Goal: Information Seeking & Learning: Learn about a topic

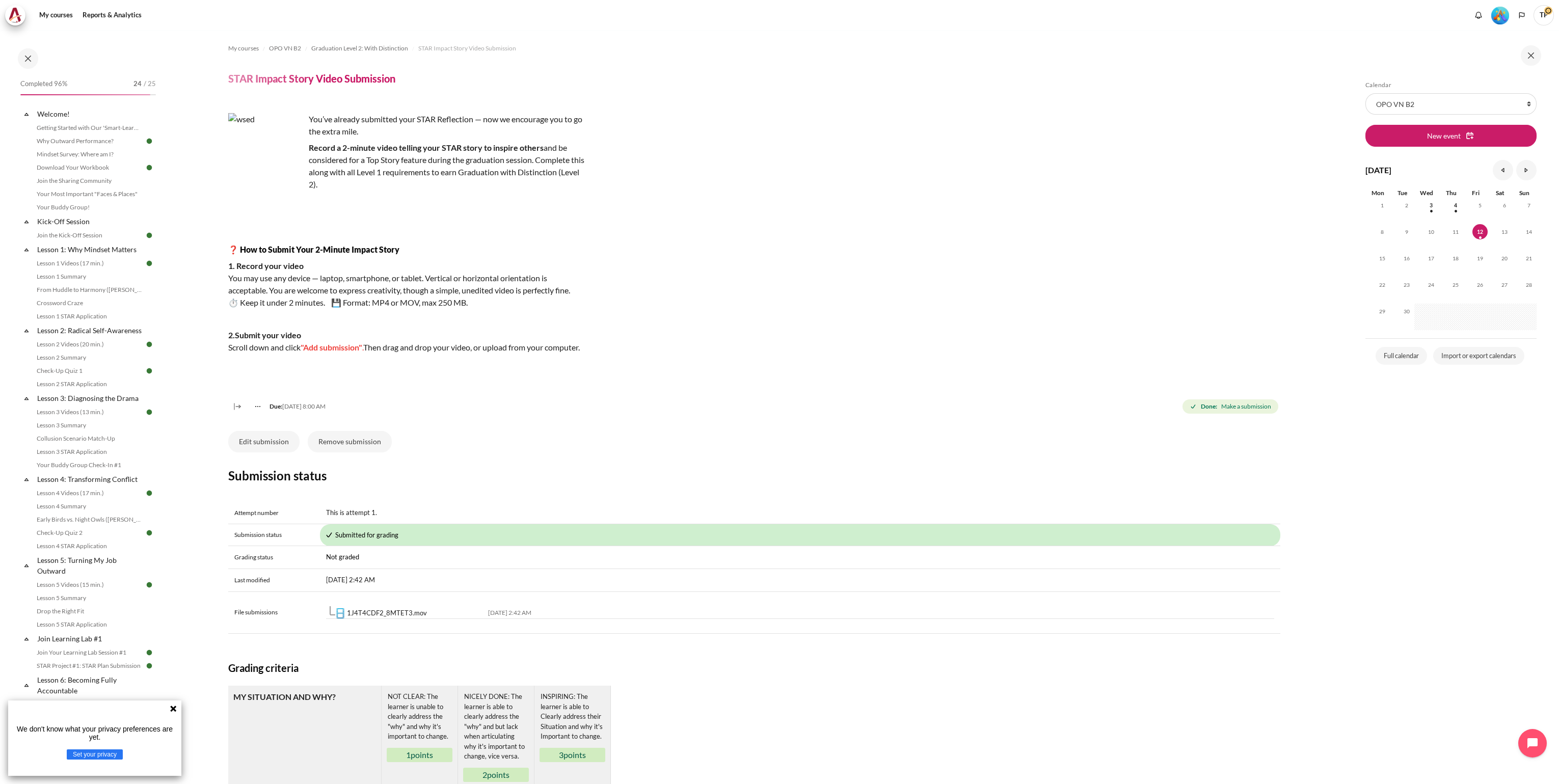
scroll to position [337, 0]
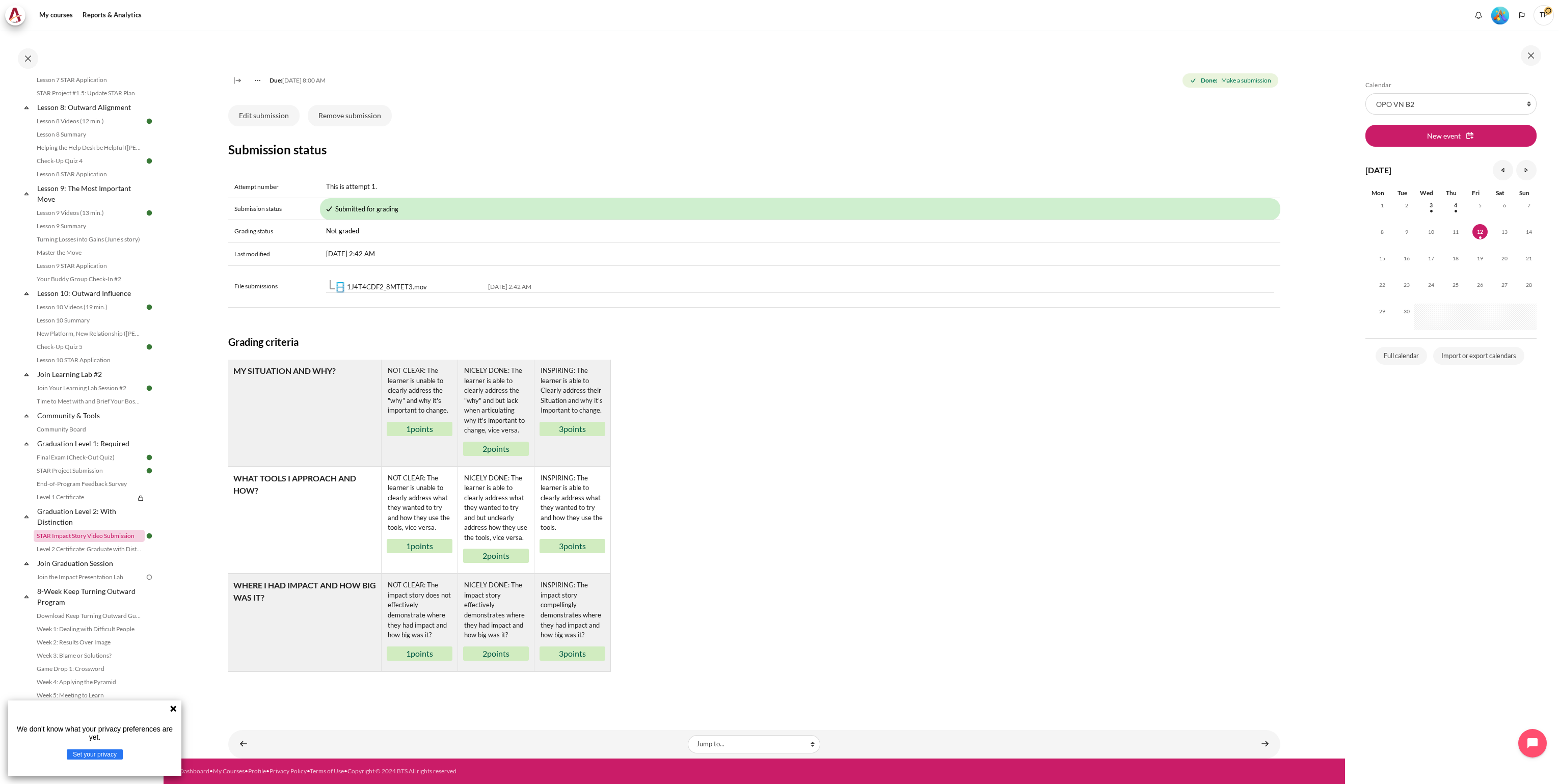
click at [49, 537] on link "STAR Impact Story Video Submission" at bounding box center [89, 535] width 111 height 12
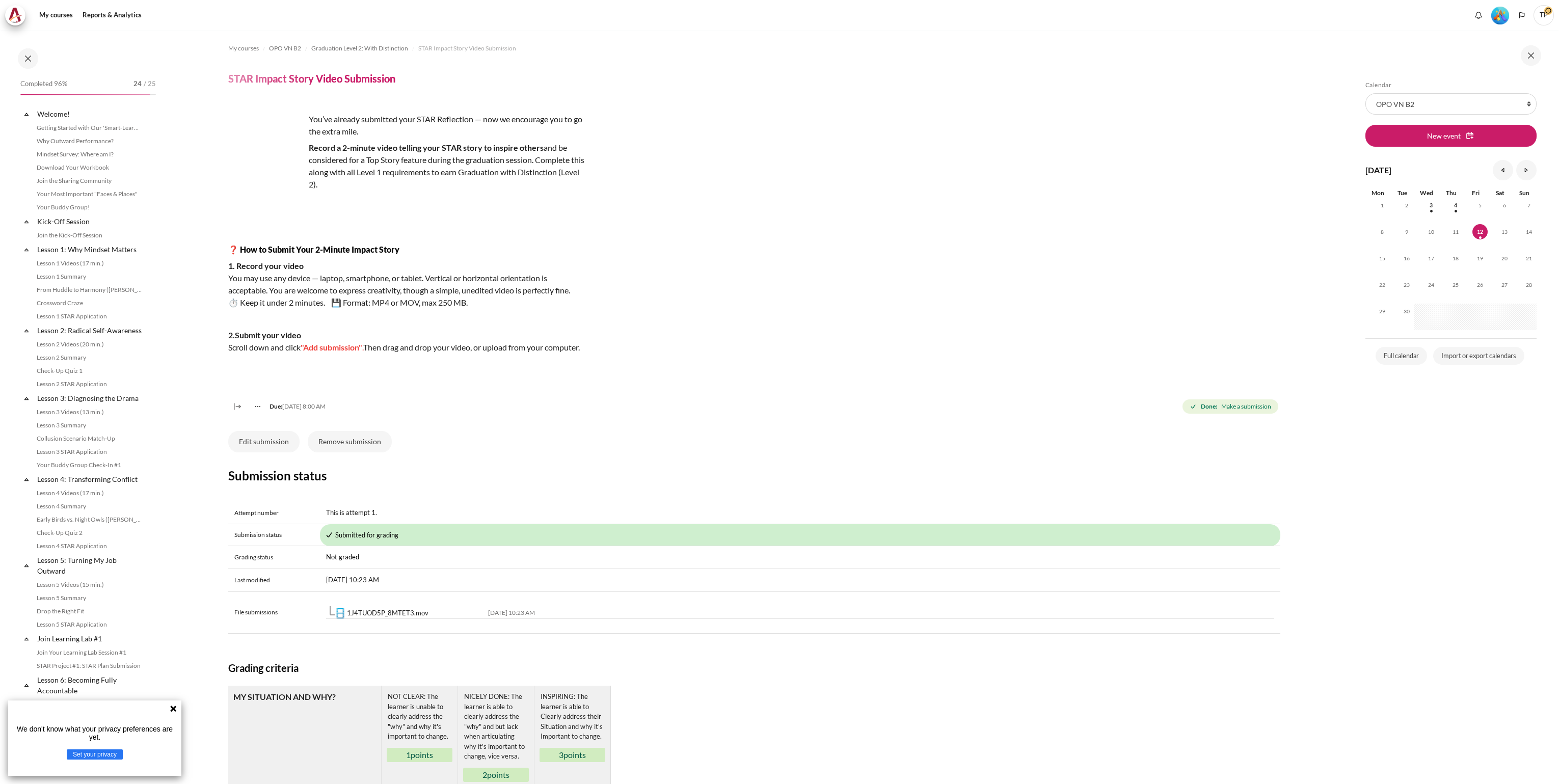
scroll to position [800, 0]
click at [383, 617] on link "1J4TUOD5P_8MTET3.mov" at bounding box center [387, 612] width 82 height 8
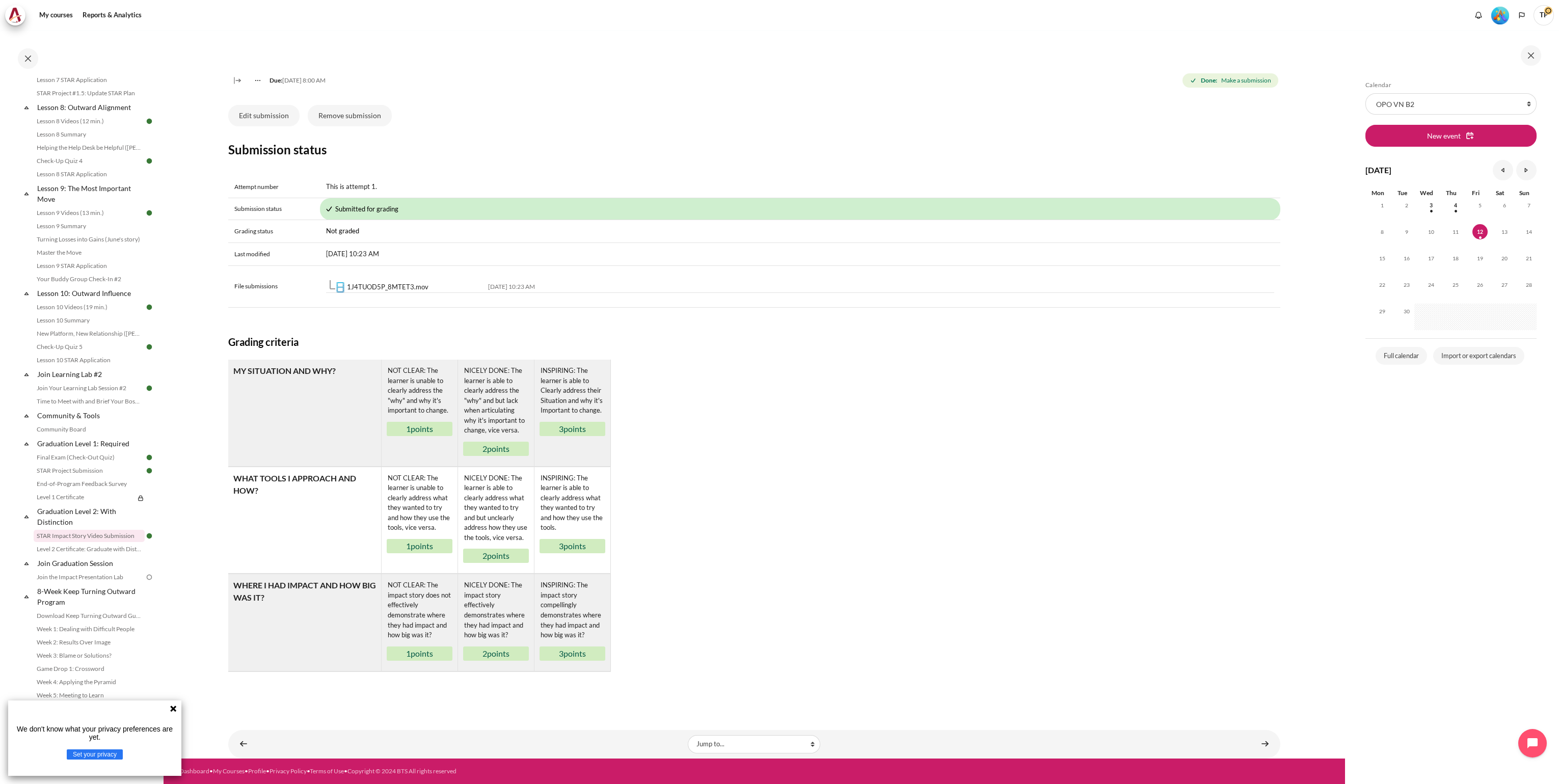
scroll to position [337, 0]
click at [172, 709] on icon at bounding box center [173, 708] width 6 height 6
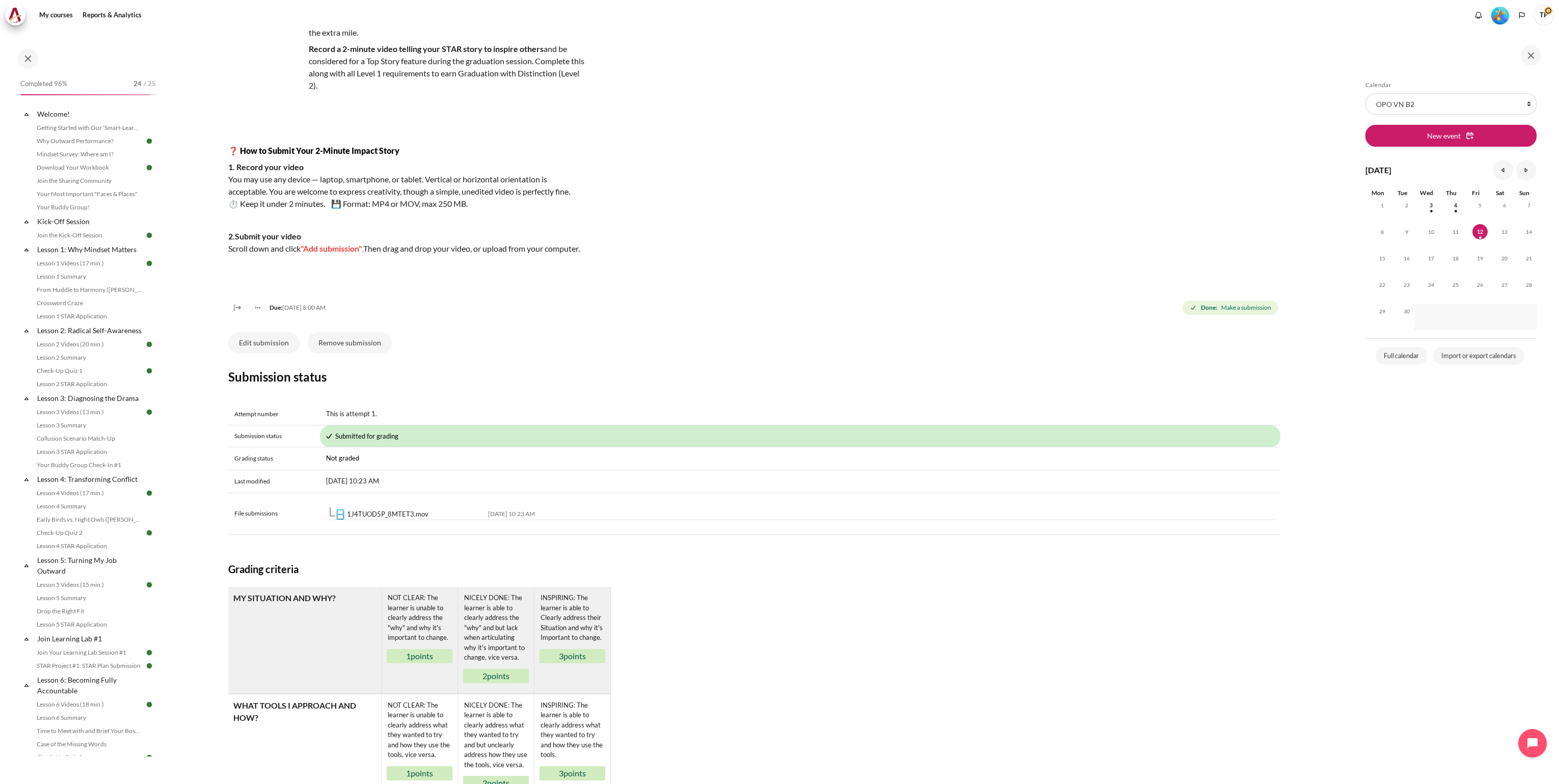
scroll to position [0, 0]
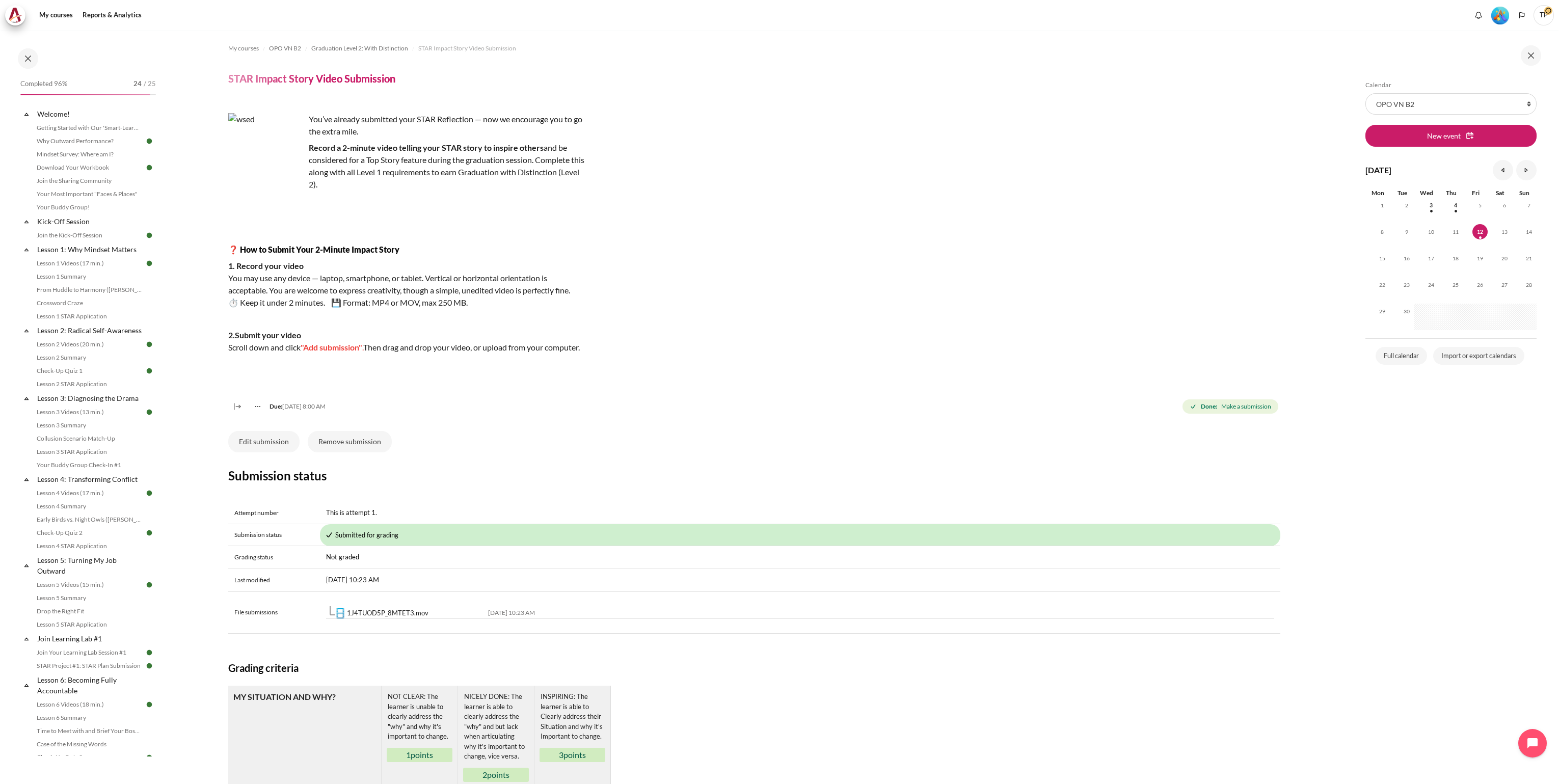
click at [1503, 12] on img "Level #5" at bounding box center [1499, 15] width 18 height 18
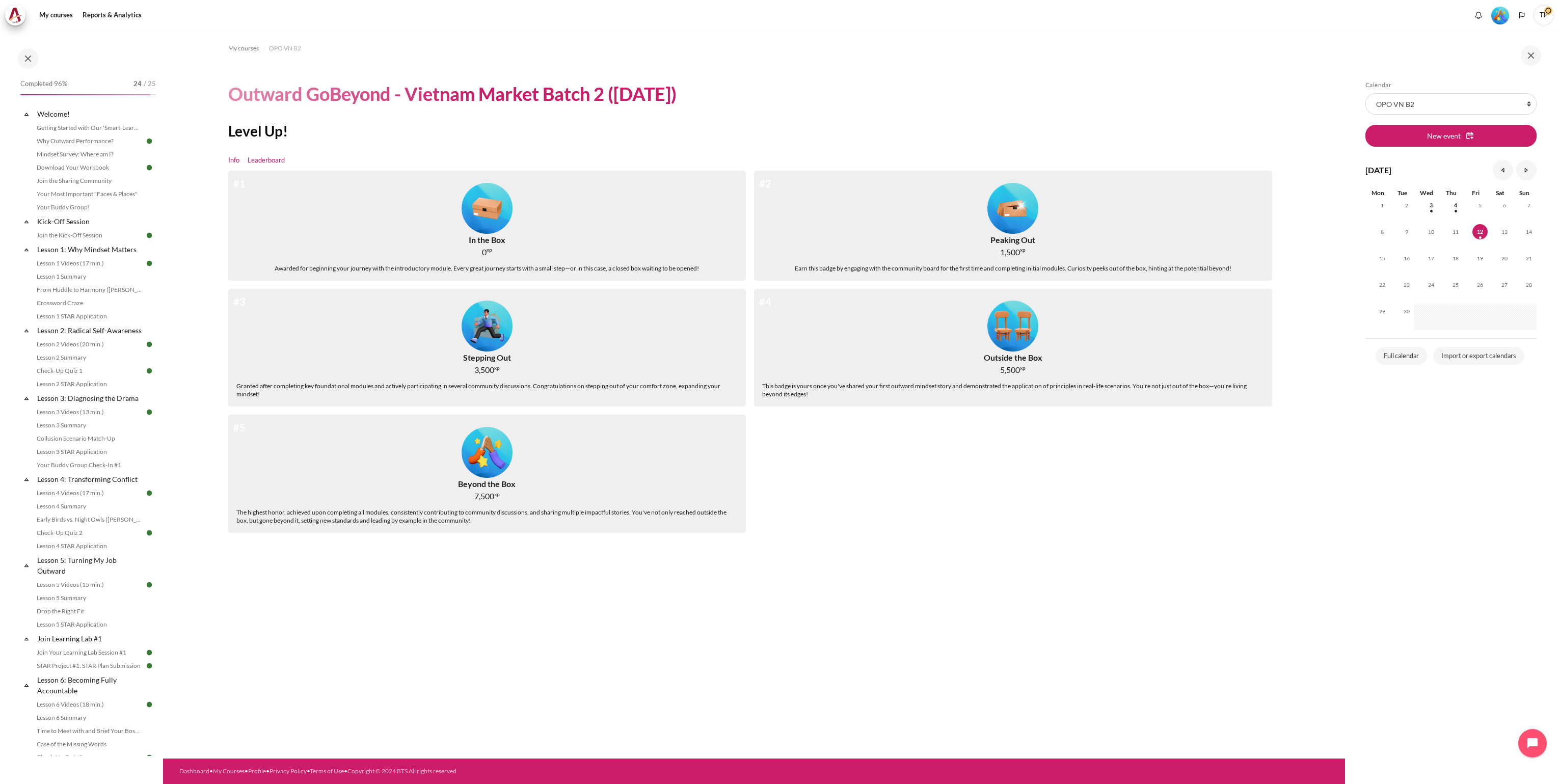
click at [264, 160] on link "Leaderboard" at bounding box center [266, 160] width 37 height 11
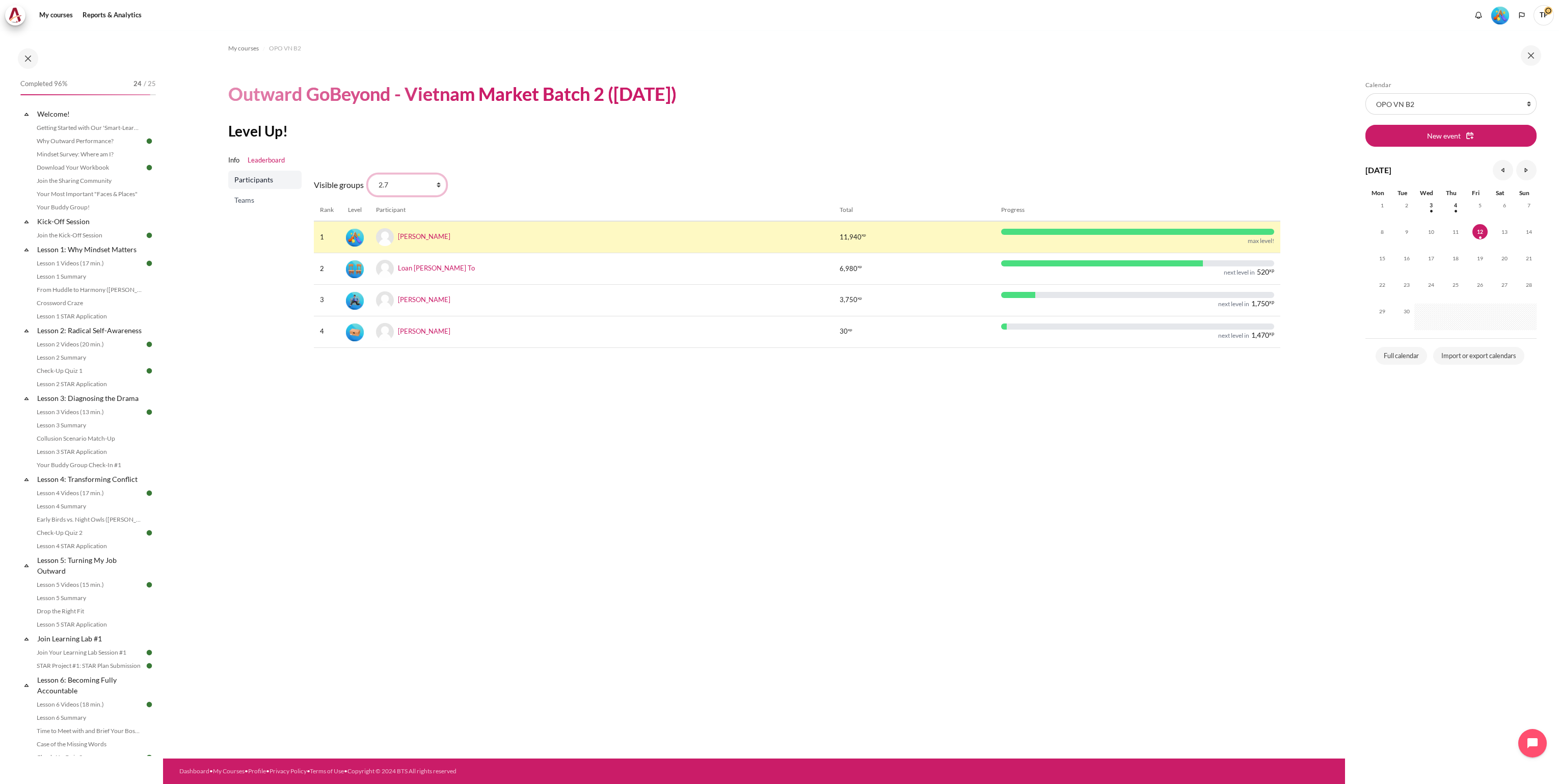
click at [438, 187] on select "All participants 2.7 2.1 2.2 2.3 2.4 2.5 2.6 2.8" at bounding box center [407, 184] width 79 height 21
select select "4951"
click at [368, 174] on select "All participants 2.7 2.1 2.2 2.3 2.4 2.5 2.6 2.8" at bounding box center [407, 184] width 79 height 21
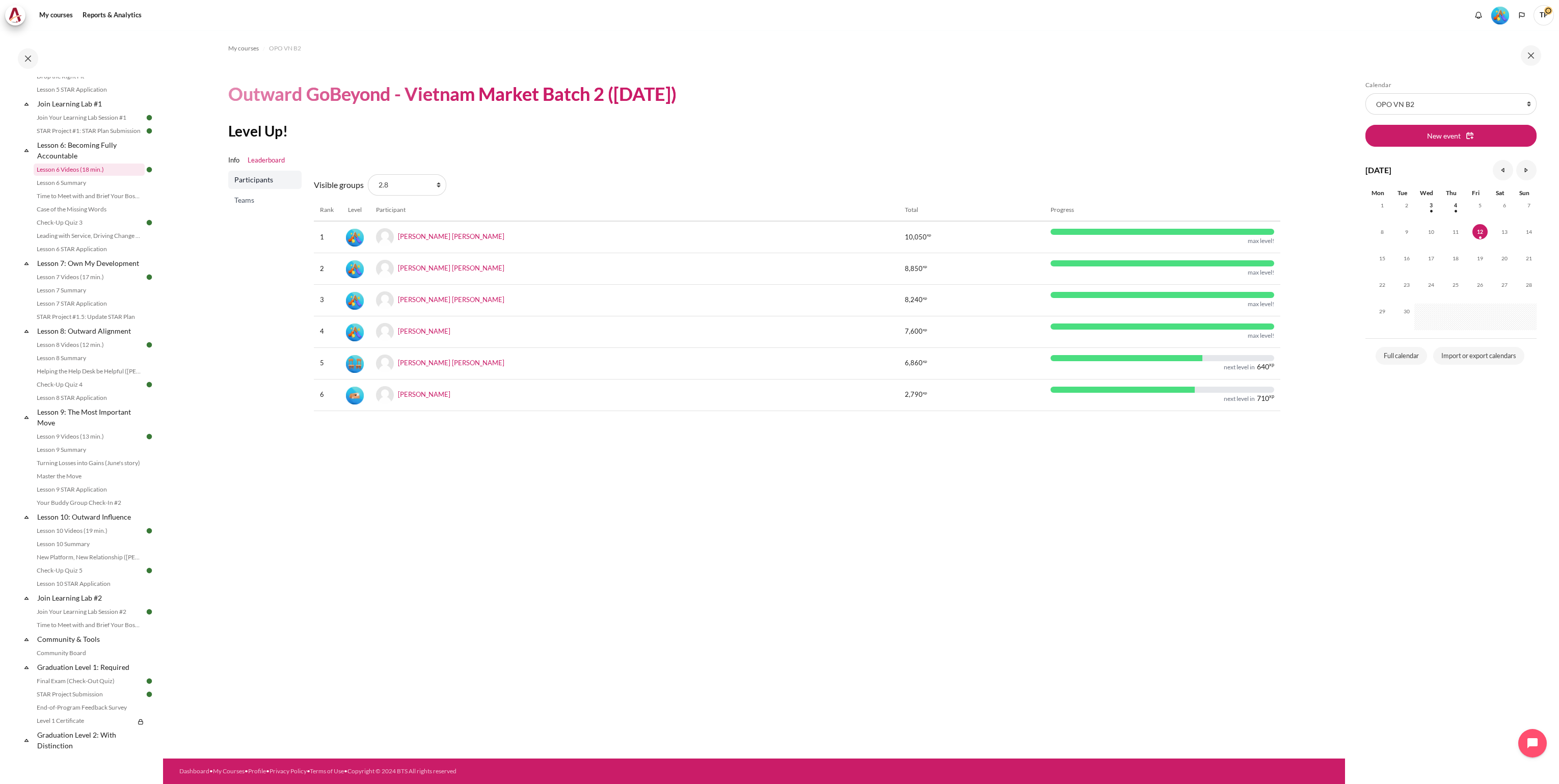
scroll to position [799, 0]
click at [54, 630] on link "Week 1: Dealing with Difficult People" at bounding box center [89, 629] width 111 height 12
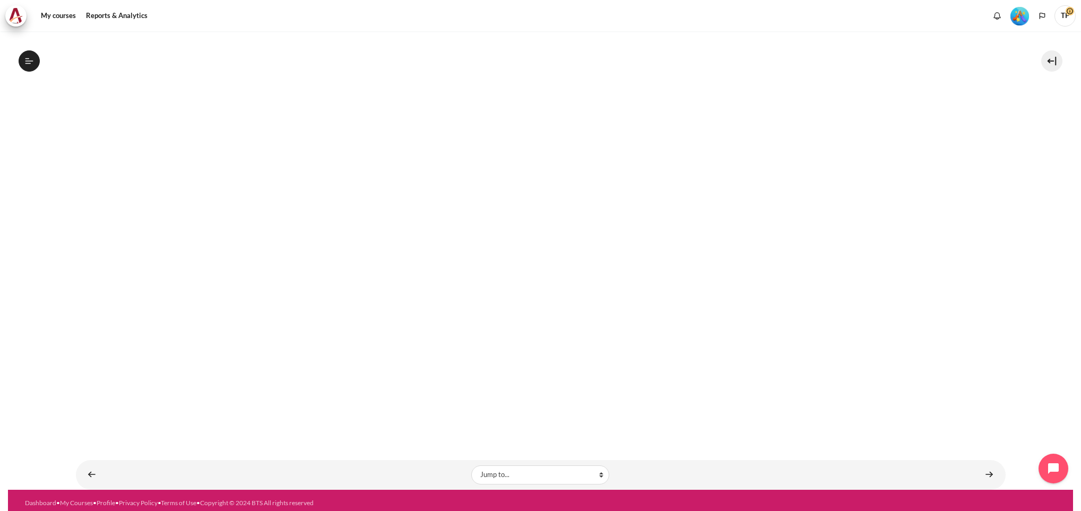
scroll to position [191, 0]
